Goal: Check status: Check status

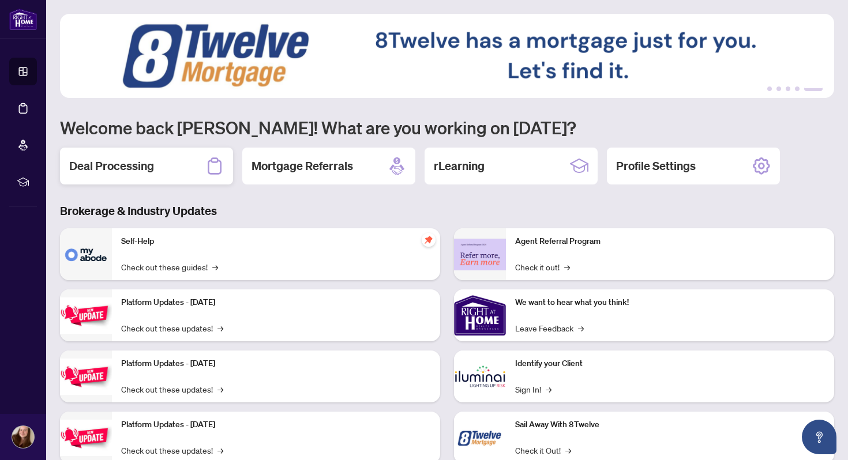
click at [172, 153] on div "Deal Processing" at bounding box center [146, 166] width 173 height 37
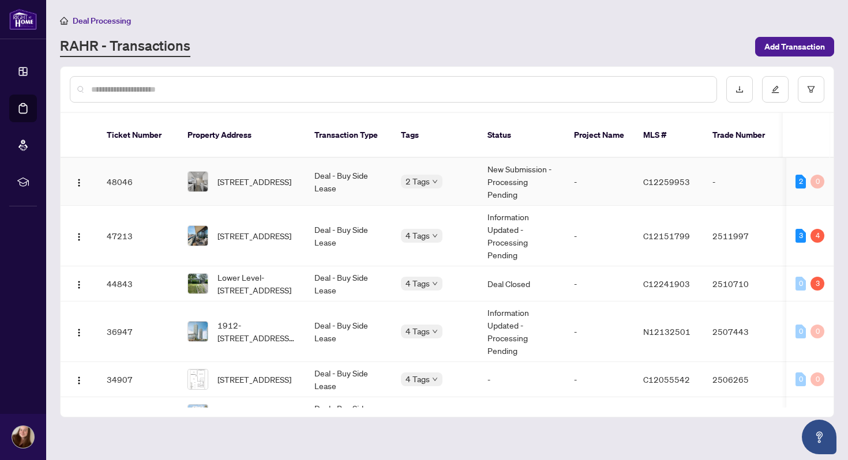
click at [69, 170] on td at bounding box center [79, 182] width 37 height 48
click at [84, 173] on button "button" at bounding box center [79, 182] width 18 height 18
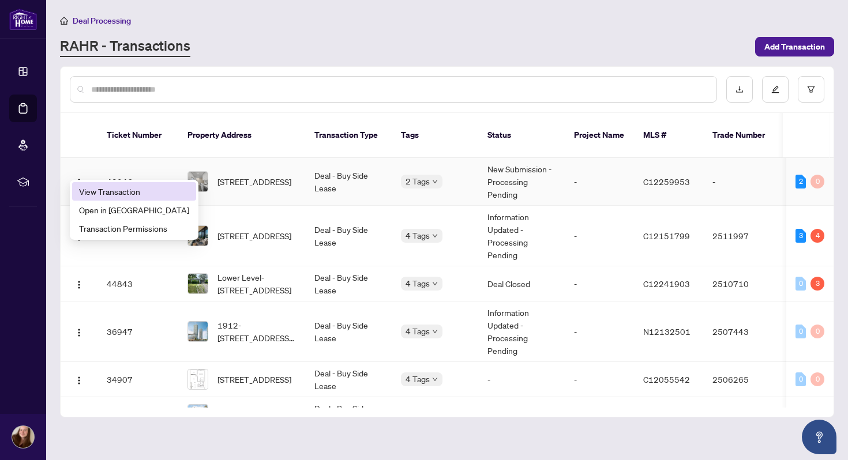
click at [93, 188] on span "View Transaction" at bounding box center [134, 191] width 110 height 13
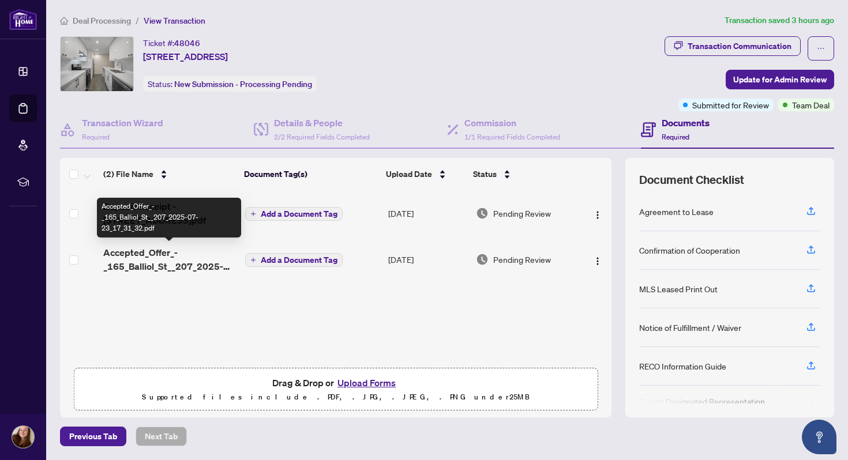
click at [168, 259] on span "Accepted_Offer_-_165_Balliol_St__207_2025-07-23_17_31_32.pdf" at bounding box center [169, 260] width 133 height 28
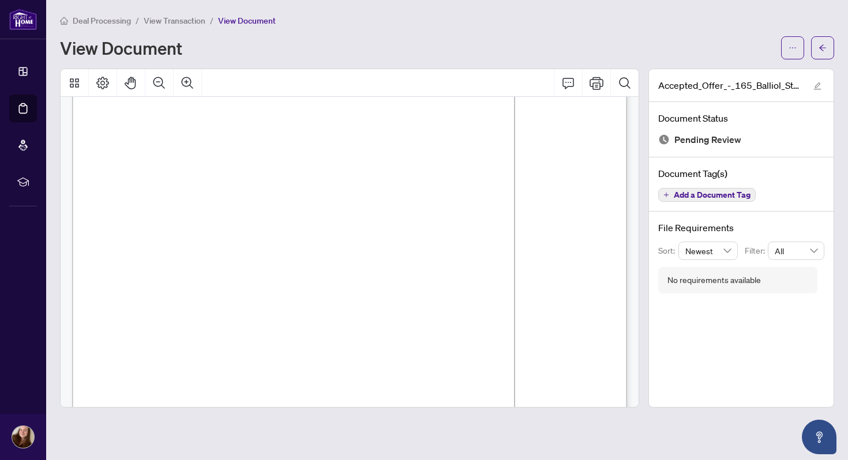
scroll to position [31, 0]
